Goal: Check status

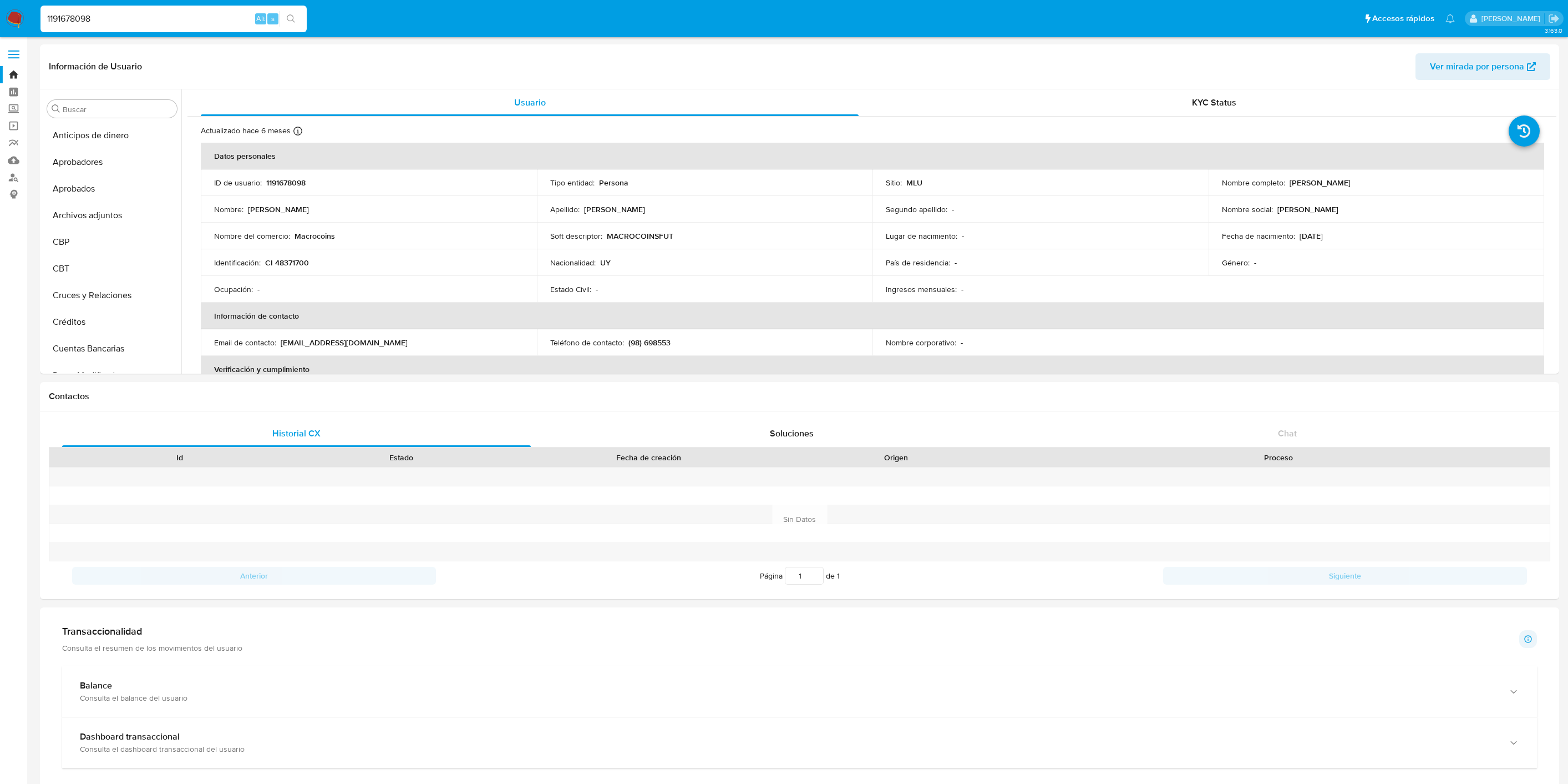
select select "10"
click at [89, 21] on input "1191678098" at bounding box center [173, 19] width 266 height 14
paste input "307014491"
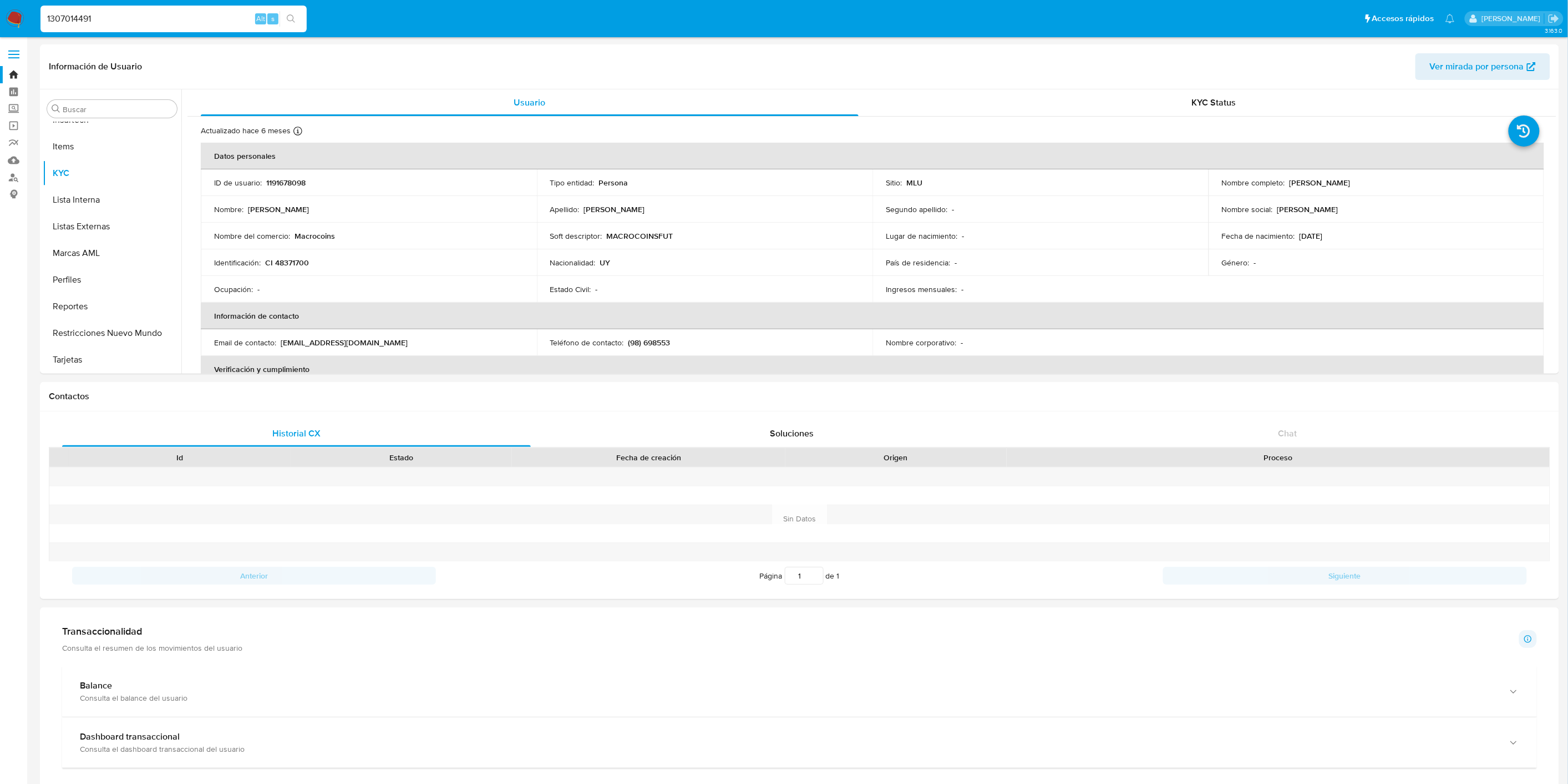
type input "1307014491"
click at [182, 18] on input "1307014491" at bounding box center [173, 19] width 266 height 14
click at [118, 24] on input "1307014491" at bounding box center [173, 19] width 266 height 14
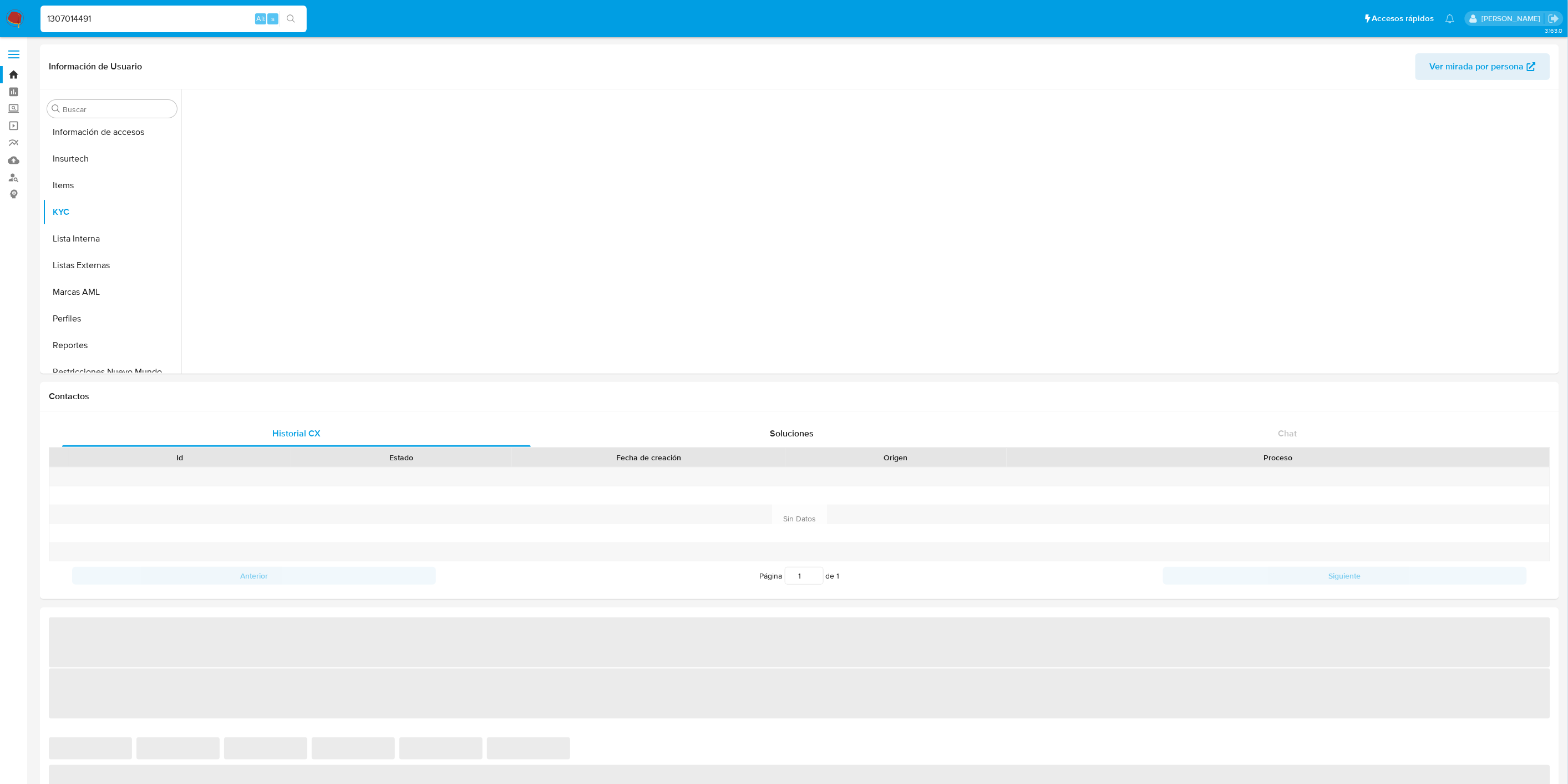
scroll to position [575, 0]
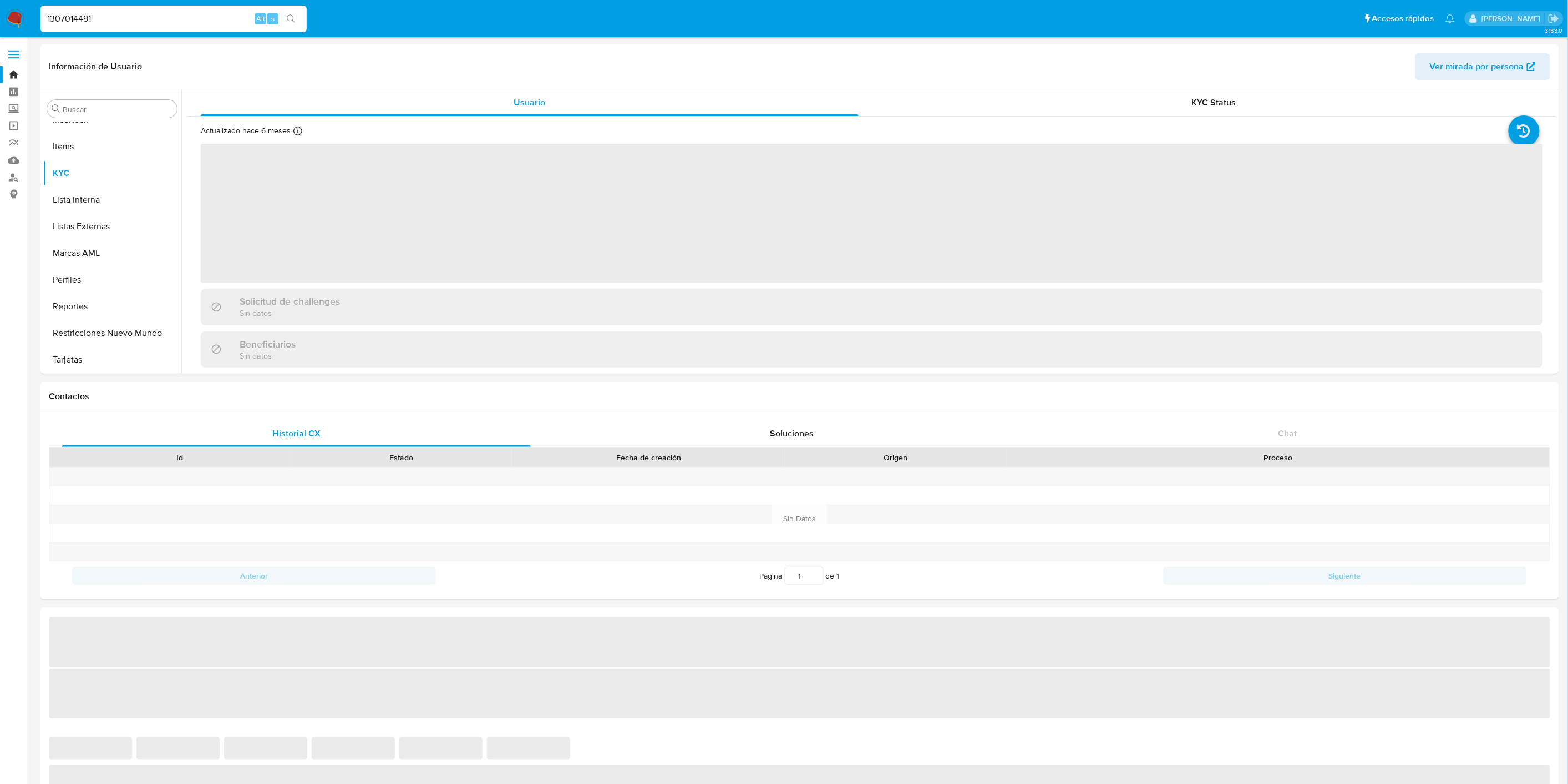
select select "10"
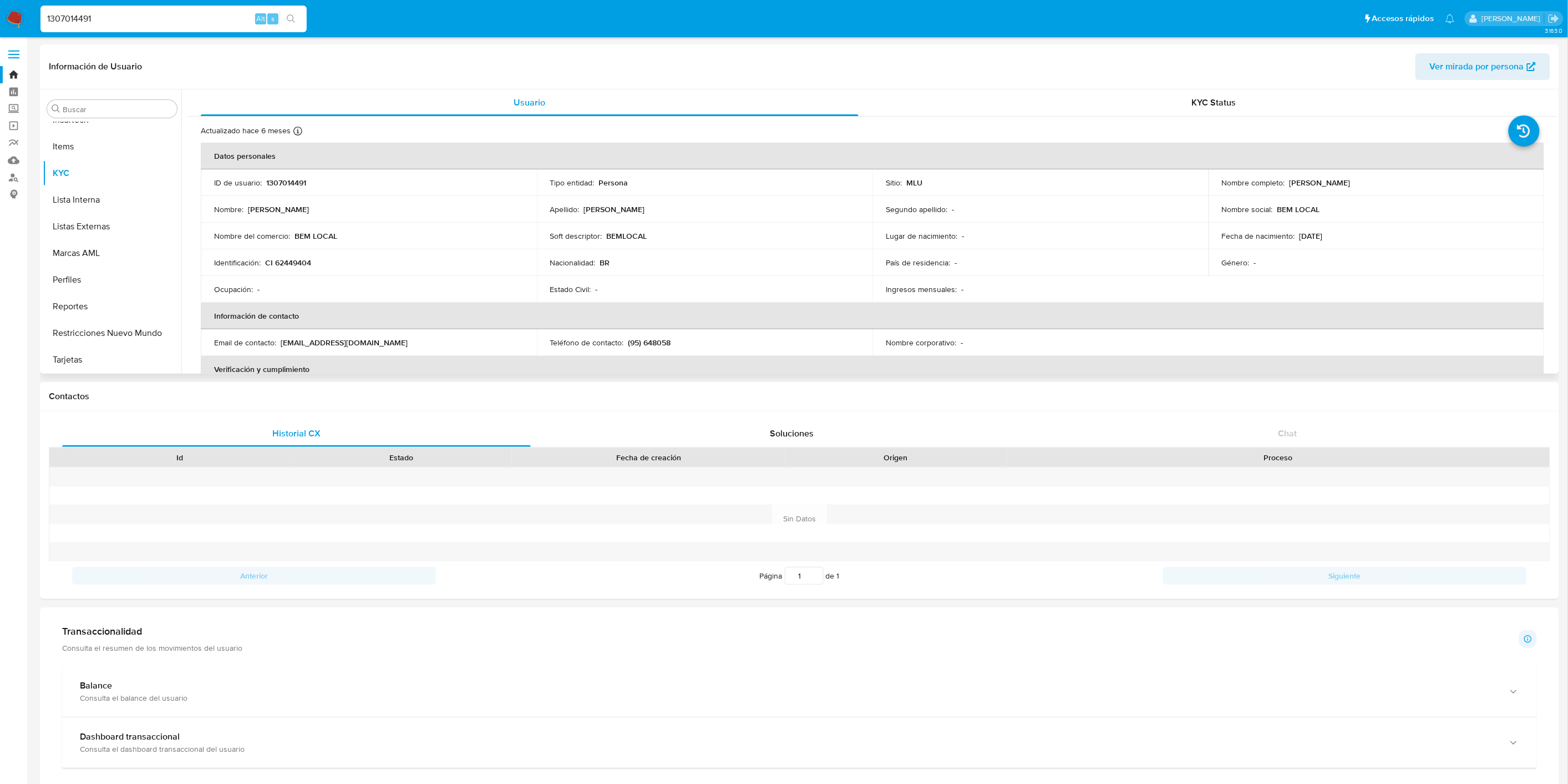
scroll to position [329, 0]
click at [111, 206] on button "General" at bounding box center [108, 207] width 130 height 27
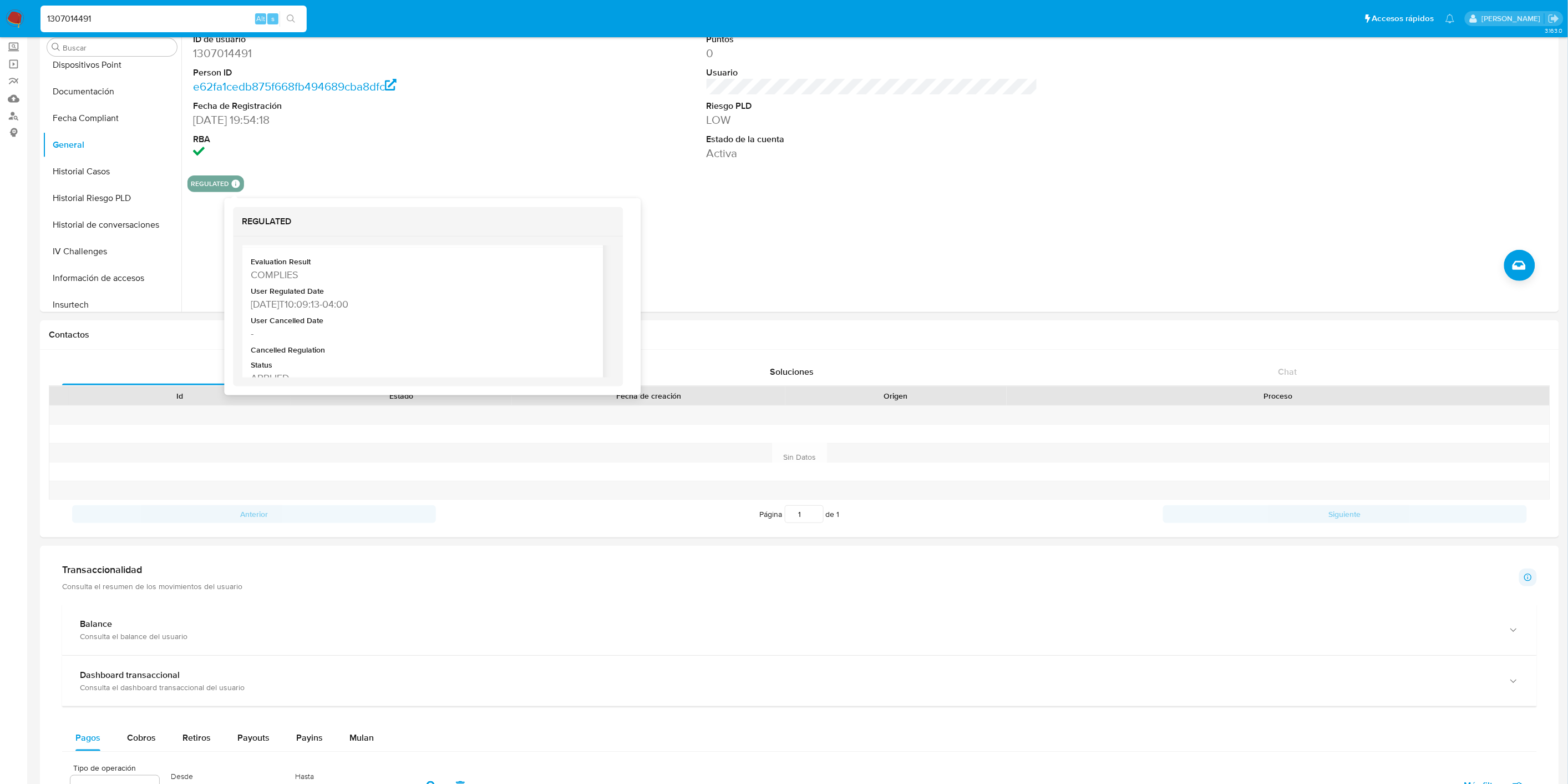
scroll to position [61, 0]
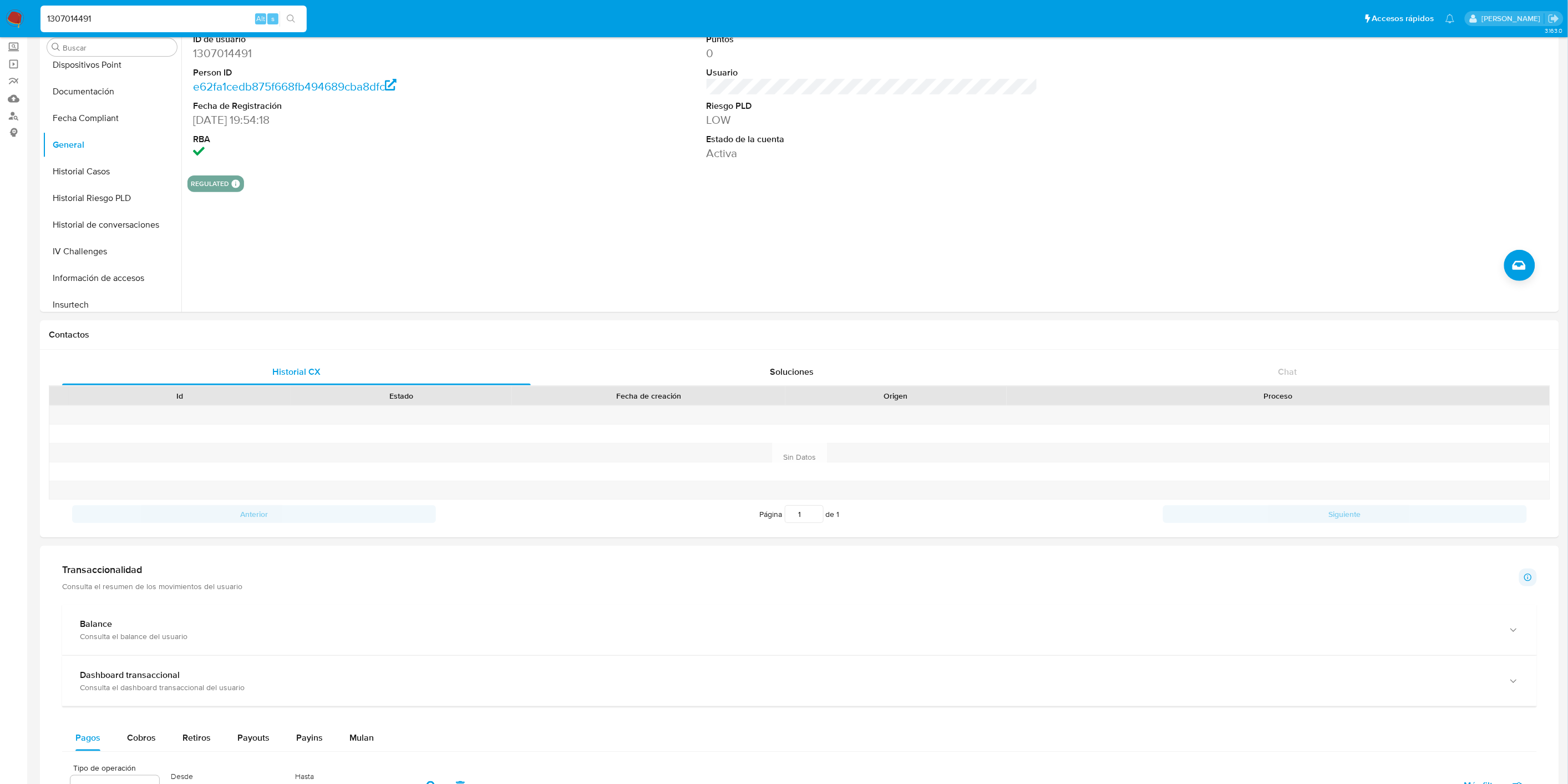
click at [95, 19] on input "1307014491" at bounding box center [173, 19] width 266 height 14
paste input "636027067"
type input "636027067"
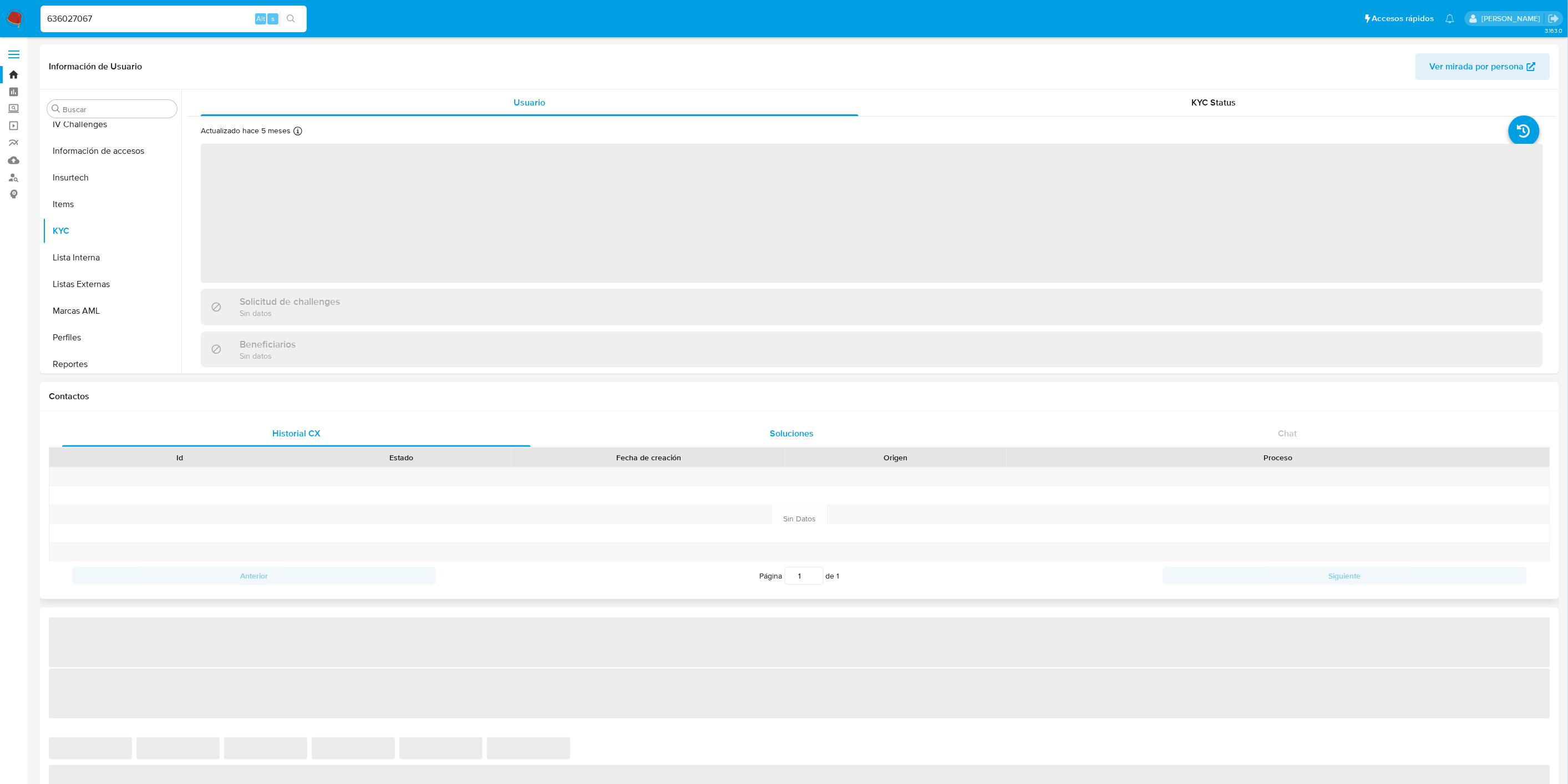
scroll to position [575, 0]
select select "10"
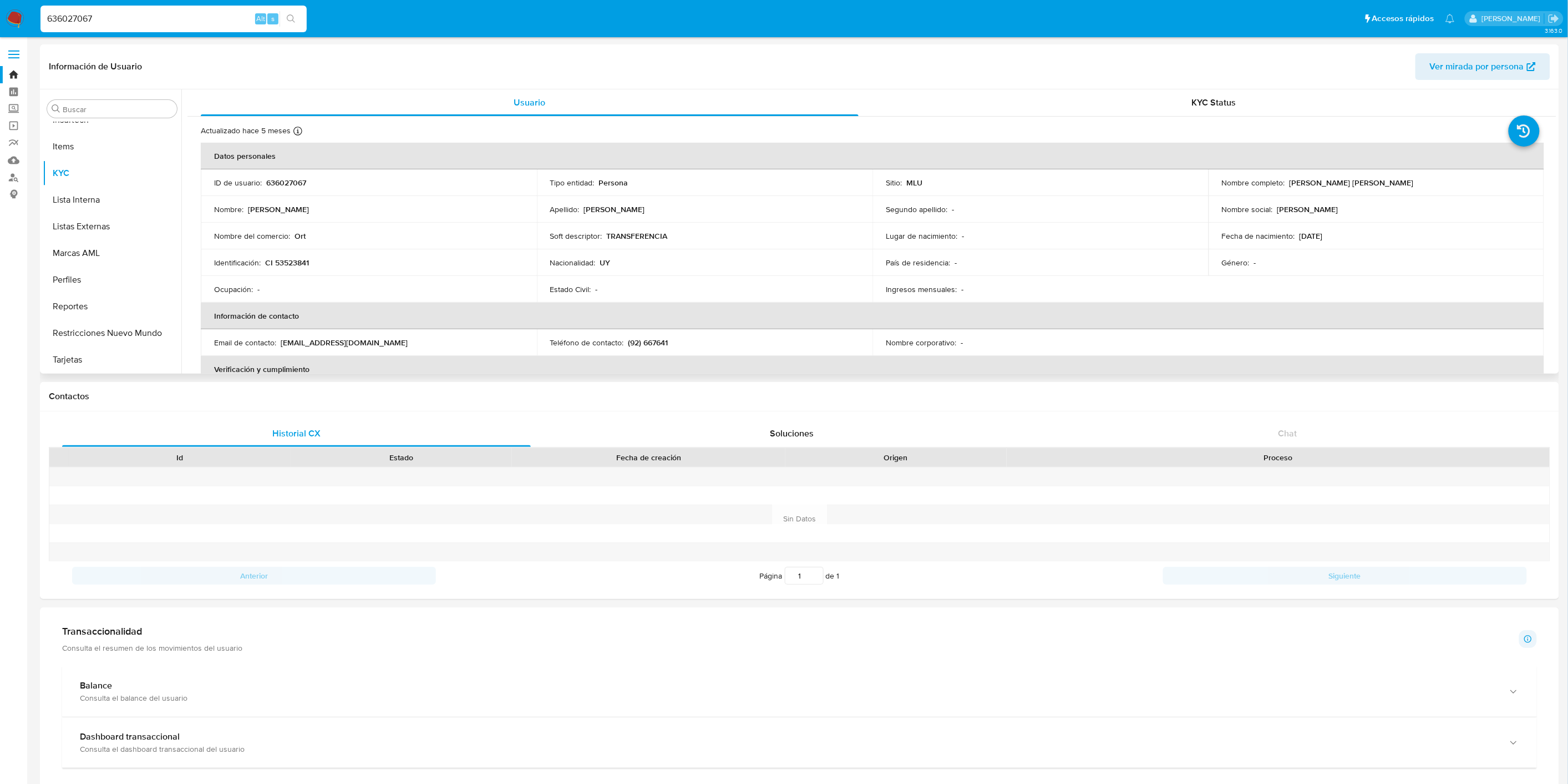
scroll to position [628, 0]
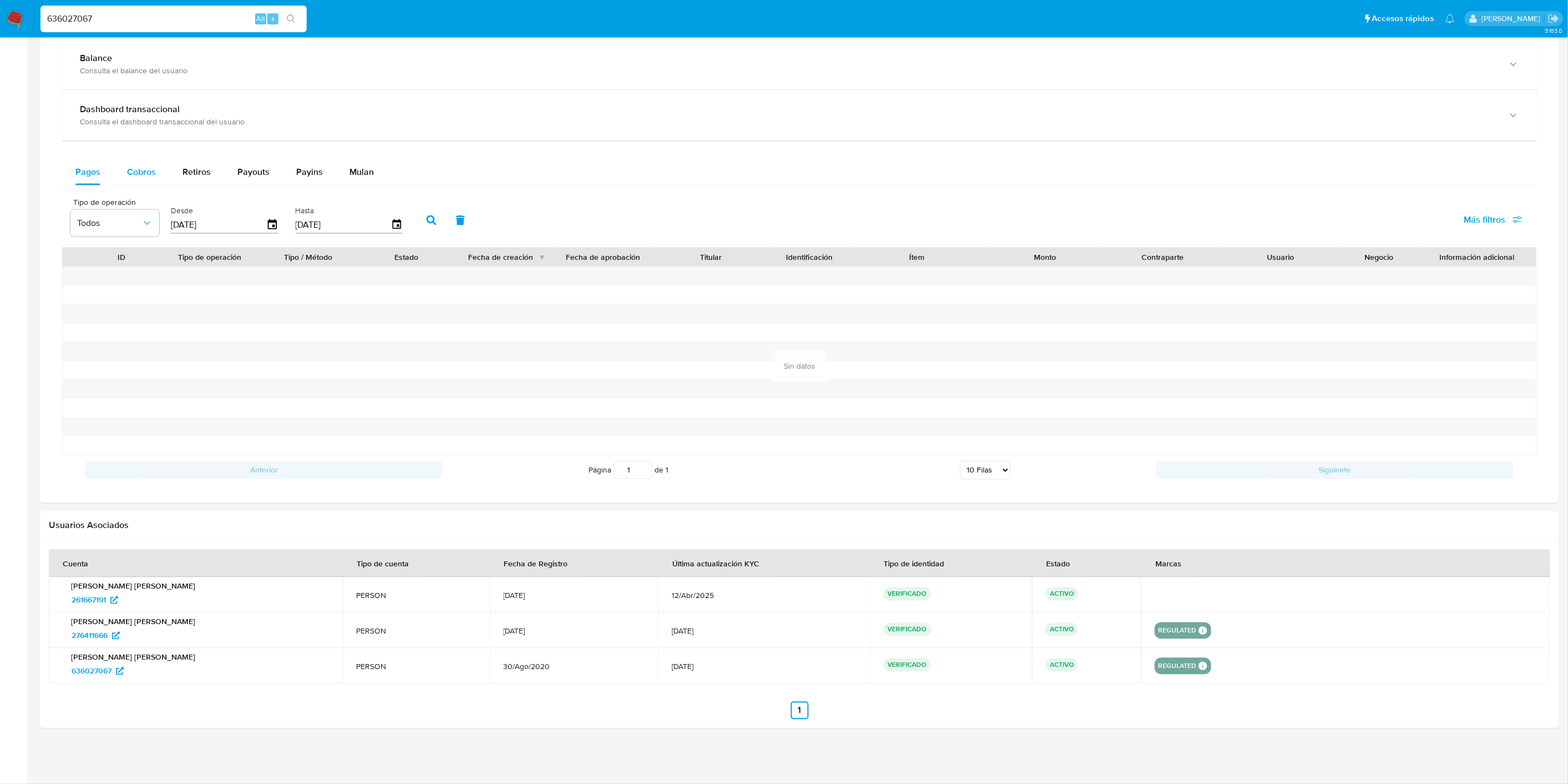
click at [153, 179] on div "Cobros" at bounding box center [142, 172] width 28 height 27
select select "10"
click at [220, 219] on input "[DATE]" at bounding box center [218, 225] width 95 height 18
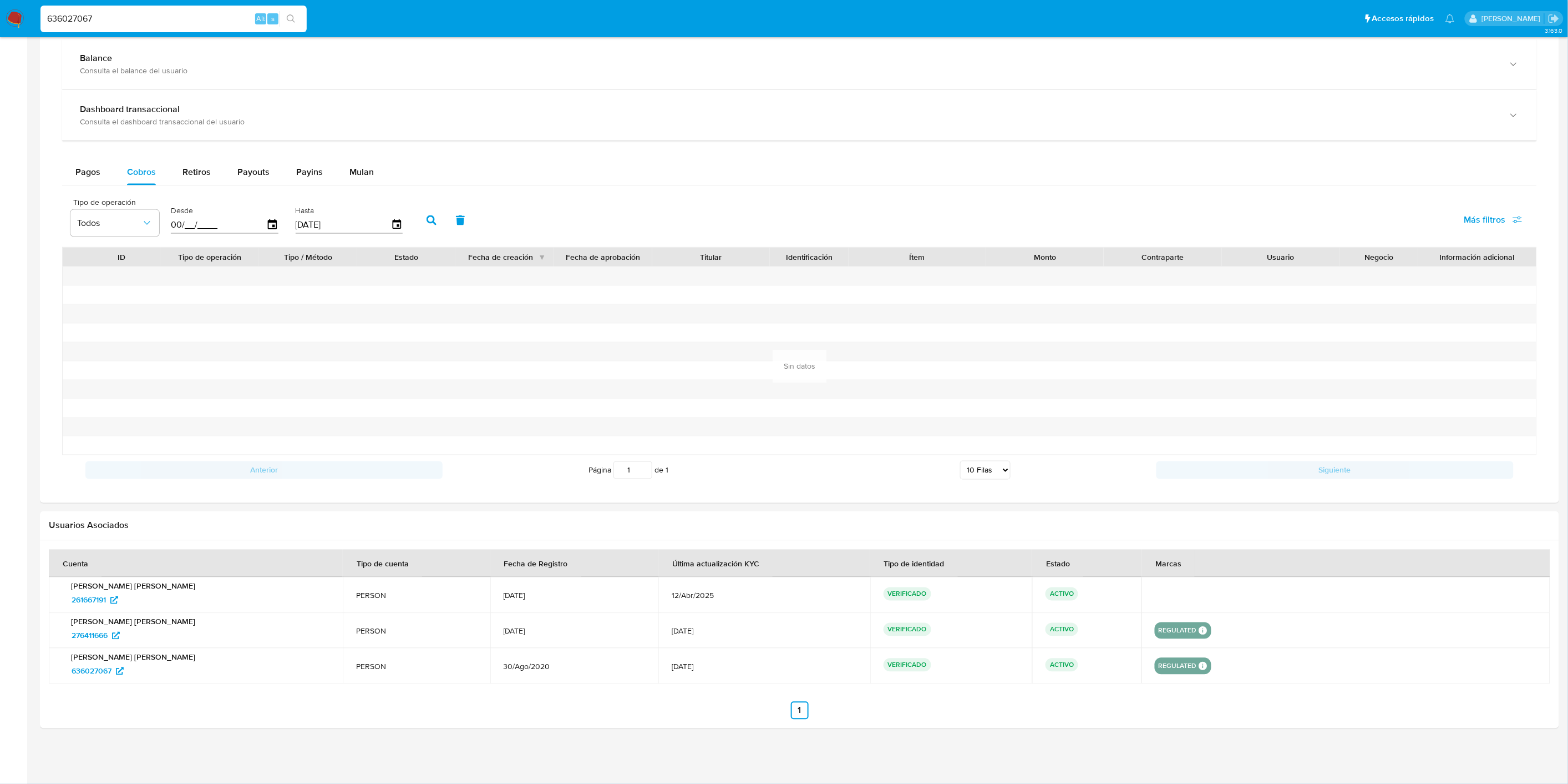
type input "0_/__/____"
type input "2_/__/____"
type input "[DATE]"
click at [431, 216] on icon "button" at bounding box center [431, 220] width 10 height 10
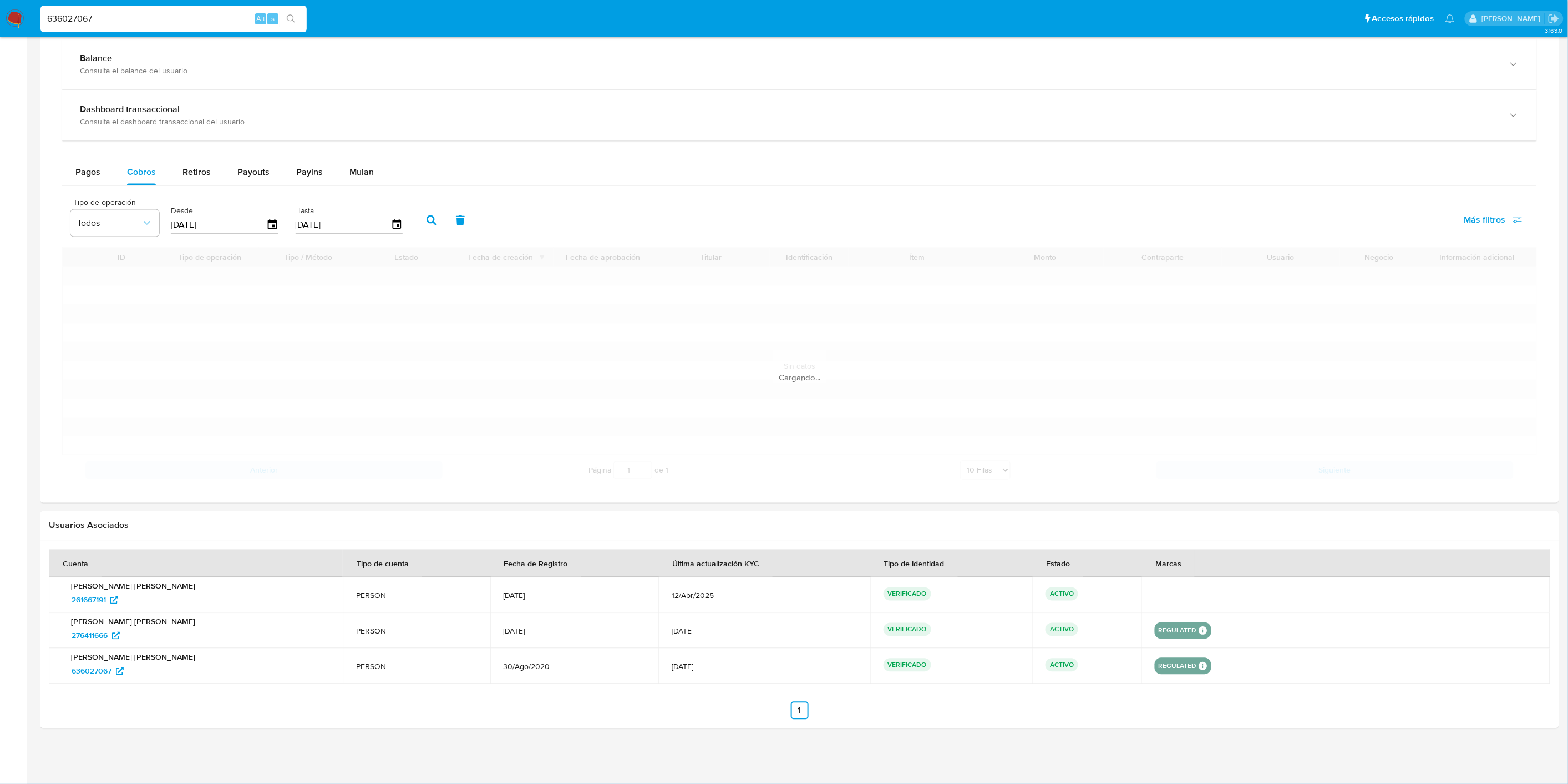
scroll to position [557, 0]
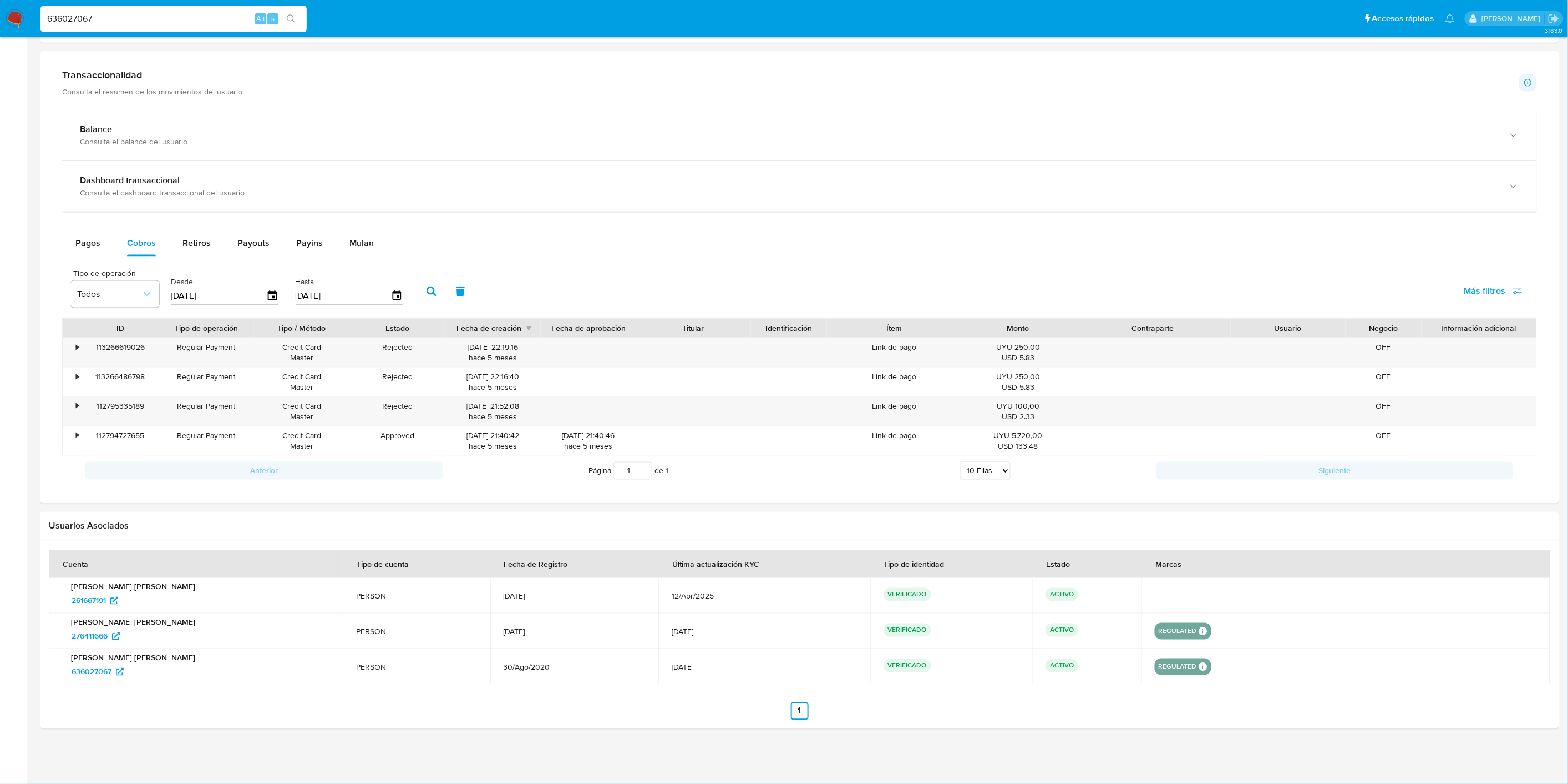
drag, startPoint x: 1223, startPoint y: 328, endPoint x: 1261, endPoint y: 336, distance: 38.8
click at [1261, 336] on div "ID Tipo de operación Tipo / Método Estado Fecha de creación Fecha de aprobación…" at bounding box center [799, 328] width 1474 height 19
